Goal: Find specific page/section: Find specific page/section

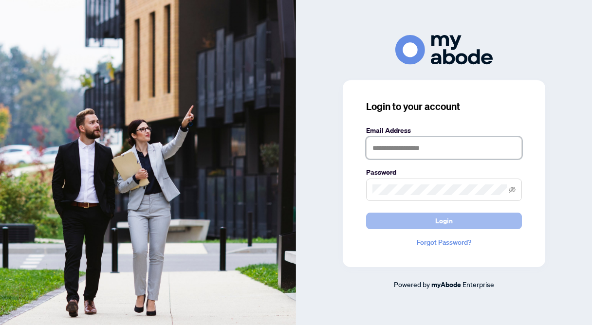
type input "**********"
click at [404, 224] on button "Login" at bounding box center [444, 221] width 156 height 17
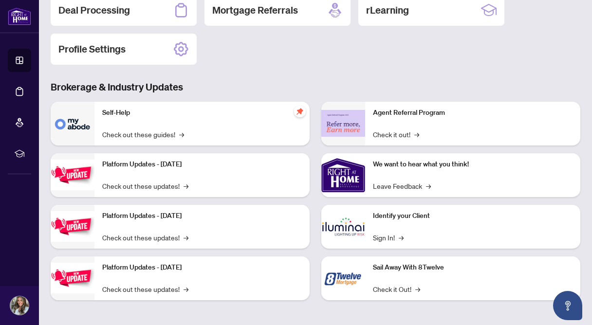
scroll to position [117, 0]
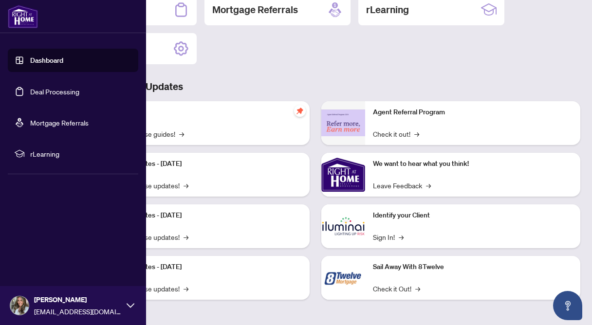
click at [30, 96] on link "Deal Processing" at bounding box center [54, 91] width 49 height 9
